Goal: Navigation & Orientation: Find specific page/section

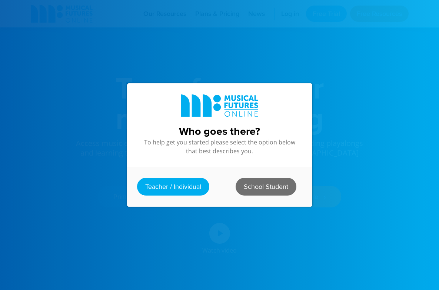
click at [251, 185] on link "School Student" at bounding box center [266, 187] width 61 height 18
